Goal: Task Accomplishment & Management: Manage account settings

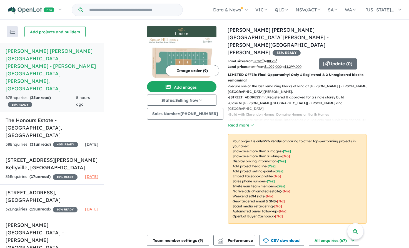
scroll to position [158, 0]
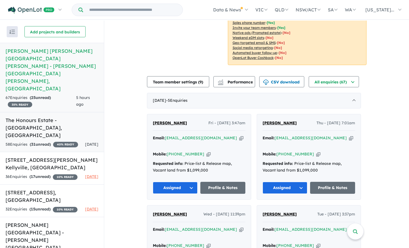
click at [54, 116] on h5 "The Honours Estate - [GEOGRAPHIC_DATA] , [GEOGRAPHIC_DATA]" at bounding box center [52, 127] width 93 height 23
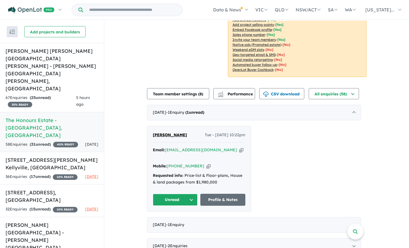
scroll to position [139, 0]
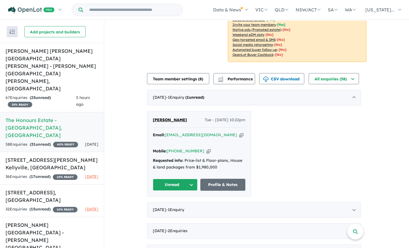
click at [167, 121] on span "[PERSON_NAME]" at bounding box center [170, 119] width 34 height 5
click at [171, 179] on button "Unread" at bounding box center [175, 185] width 45 height 12
click at [168, 205] on button "Assigned" at bounding box center [177, 210] width 48 height 13
click at [67, 51] on h5 "[PERSON_NAME] [PERSON_NAME][GEOGRAPHIC_DATA][PERSON_NAME] - [PERSON_NAME][GEOGR…" at bounding box center [52, 69] width 93 height 45
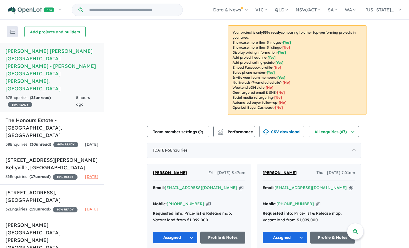
scroll to position [111, 0]
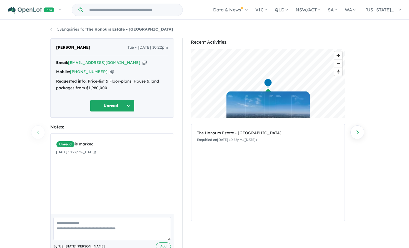
click at [114, 105] on button "Unread" at bounding box center [112, 106] width 44 height 12
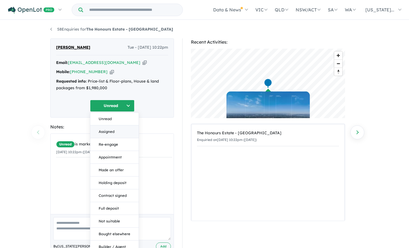
click at [111, 133] on button "Assigned" at bounding box center [114, 131] width 48 height 13
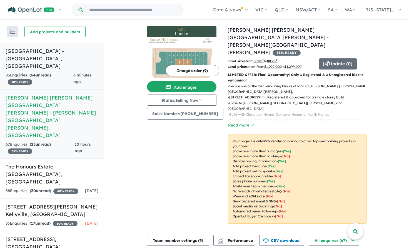
click at [38, 53] on h5 "[GEOGRAPHIC_DATA] - [GEOGRAPHIC_DATA] , [GEOGRAPHIC_DATA]" at bounding box center [52, 58] width 93 height 23
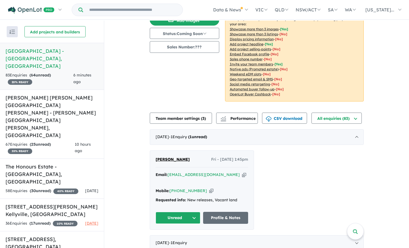
scroll to position [83, 0]
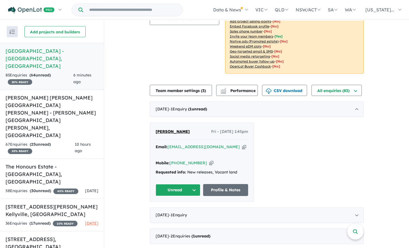
click at [173, 129] on span "Dmitry Ponomarev" at bounding box center [173, 131] width 34 height 5
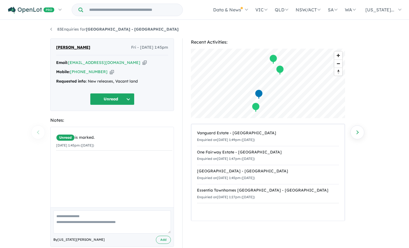
click at [363, 60] on div "83 Enquiries for Fairway Estate - Norwest Previous enquiry Next enquiry Dmitry …" at bounding box center [204, 135] width 409 height 228
